Goal: Find specific page/section: Find specific page/section

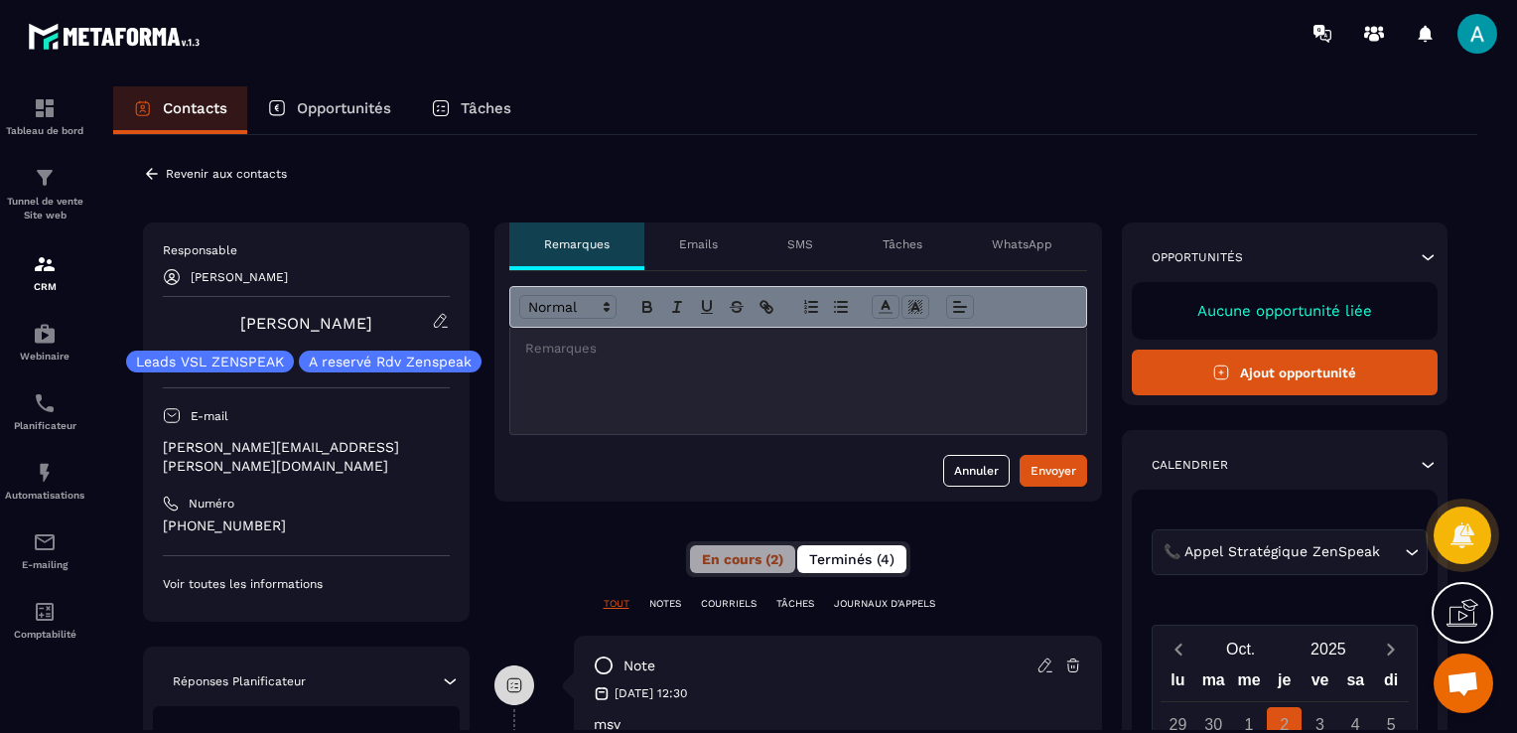
click at [868, 545] on button "Terminés (4)" at bounding box center [851, 559] width 109 height 28
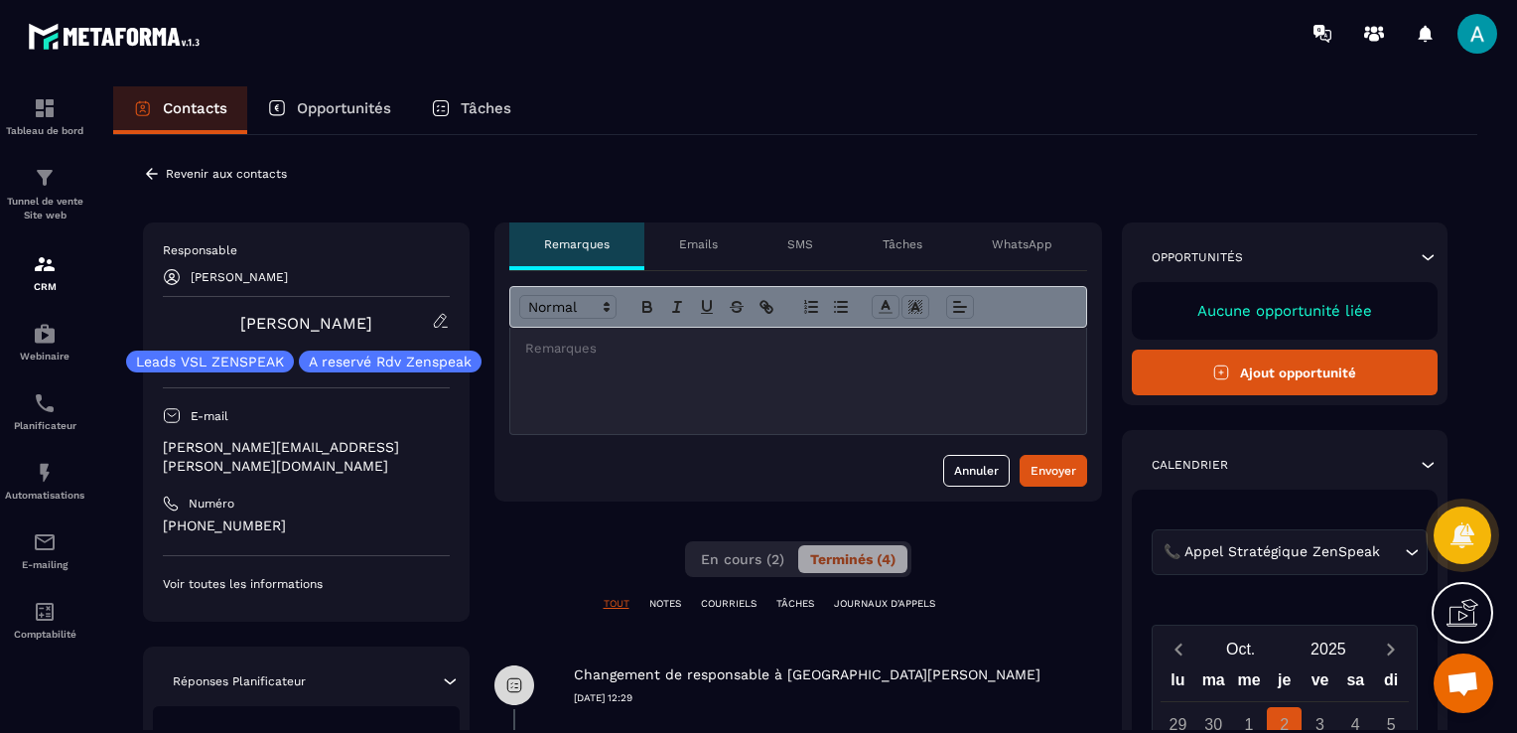
click at [149, 171] on icon at bounding box center [152, 173] width 12 height 11
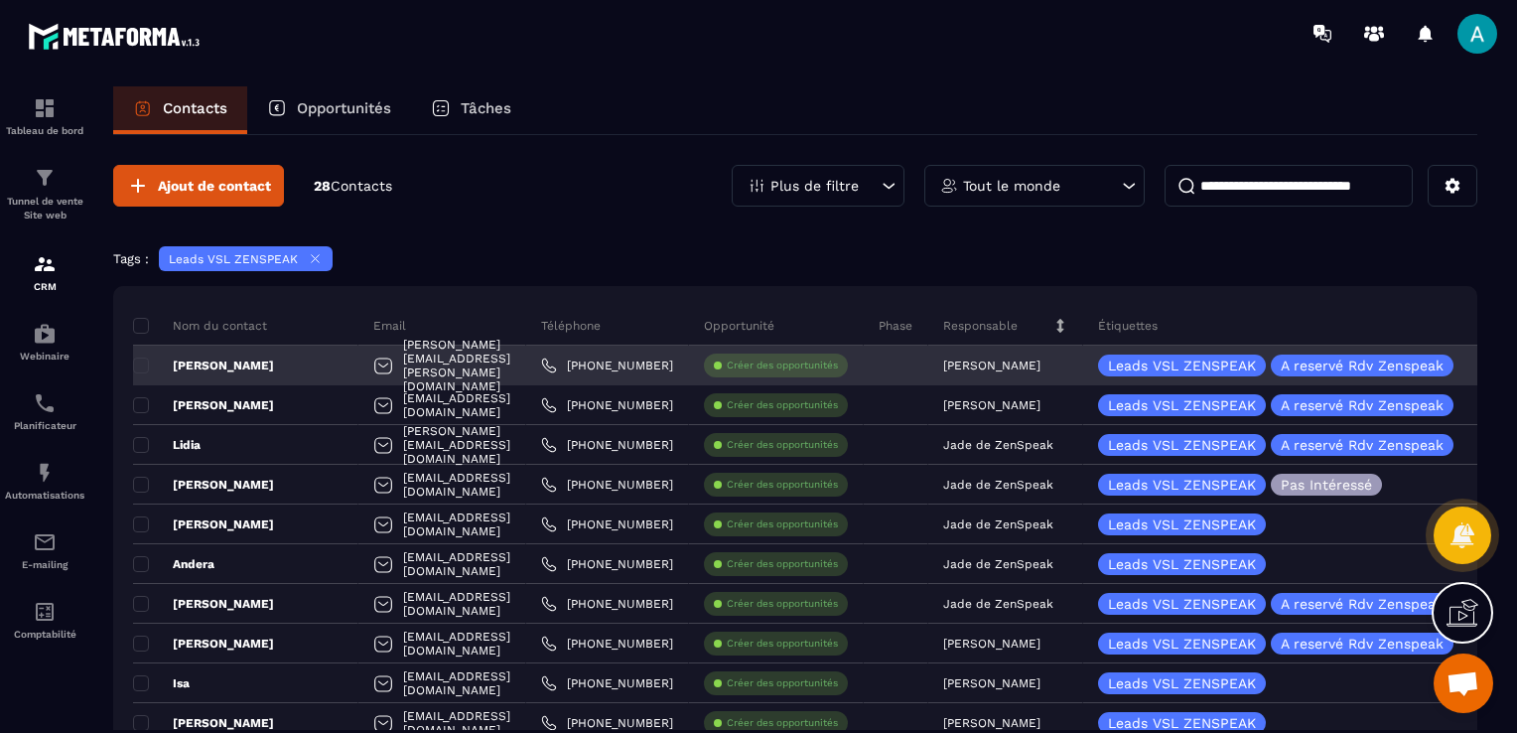
click at [412, 361] on div "[PERSON_NAME][EMAIL_ADDRESS][PERSON_NAME][DOMAIN_NAME]" at bounding box center [442, 365] width 168 height 40
click at [422, 364] on div "[PERSON_NAME][EMAIL_ADDRESS][PERSON_NAME][DOMAIN_NAME]" at bounding box center [442, 365] width 168 height 40
drag, startPoint x: 422, startPoint y: 364, endPoint x: 381, endPoint y: 363, distance: 40.7
click at [381, 363] on div "[PERSON_NAME][EMAIL_ADDRESS][PERSON_NAME][DOMAIN_NAME]" at bounding box center [442, 365] width 168 height 40
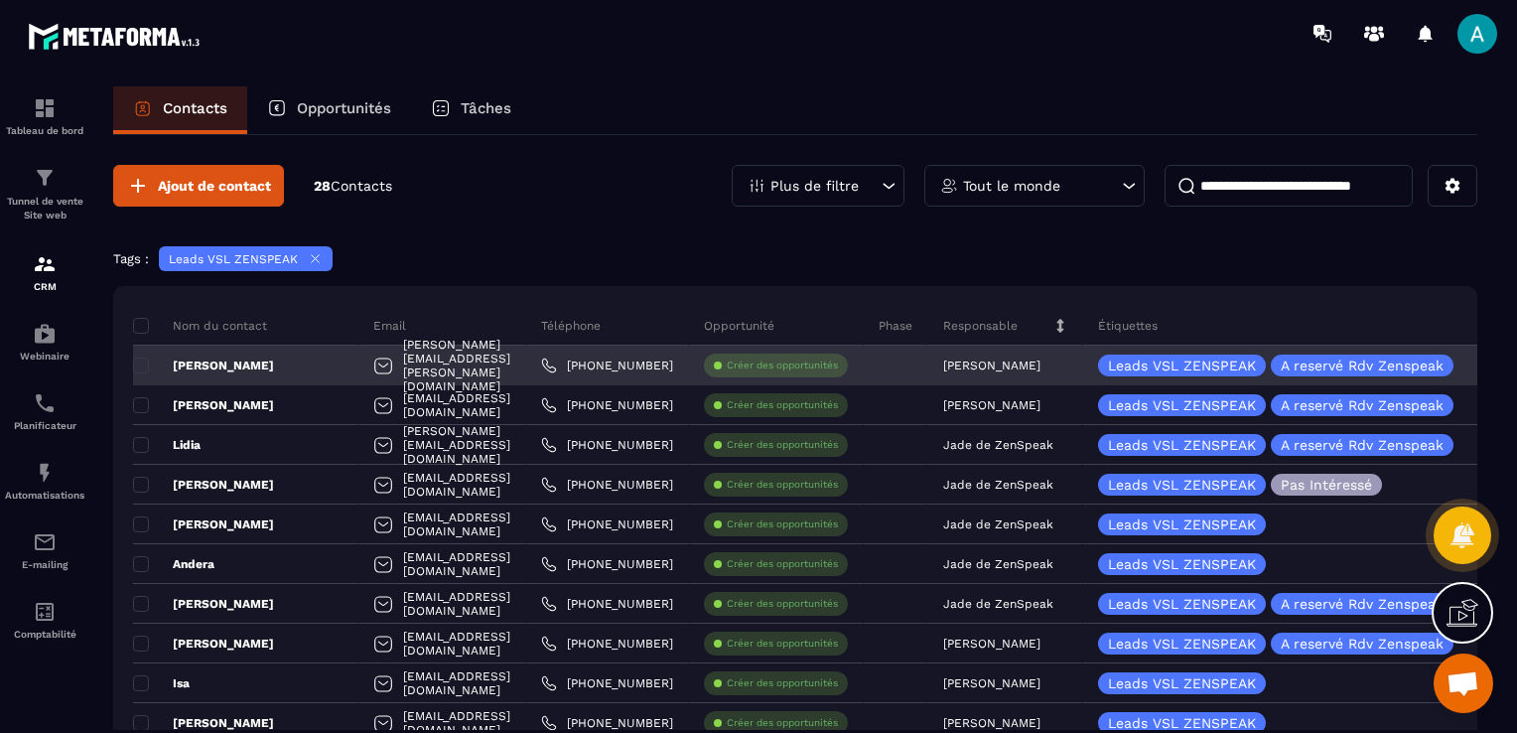
click at [428, 374] on div "[PERSON_NAME][EMAIL_ADDRESS][PERSON_NAME][DOMAIN_NAME]" at bounding box center [442, 365] width 168 height 40
click at [429, 369] on div "[PERSON_NAME][EMAIL_ADDRESS][PERSON_NAME][DOMAIN_NAME]" at bounding box center [442, 365] width 168 height 40
click at [259, 349] on div "[PERSON_NAME]" at bounding box center [245, 365] width 225 height 40
